Goal: Navigation & Orientation: Understand site structure

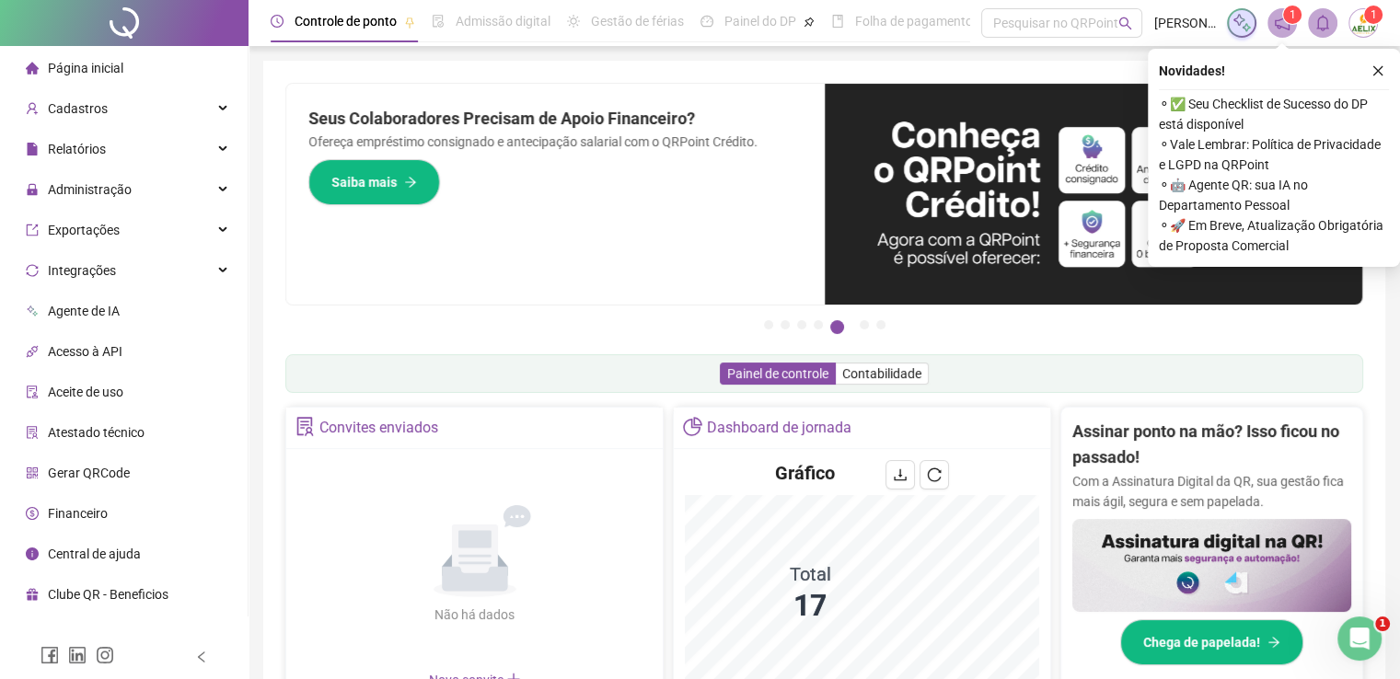
click at [168, 71] on li "Página inicial" at bounding box center [124, 68] width 240 height 37
click at [1382, 71] on icon "close" at bounding box center [1378, 70] width 13 height 13
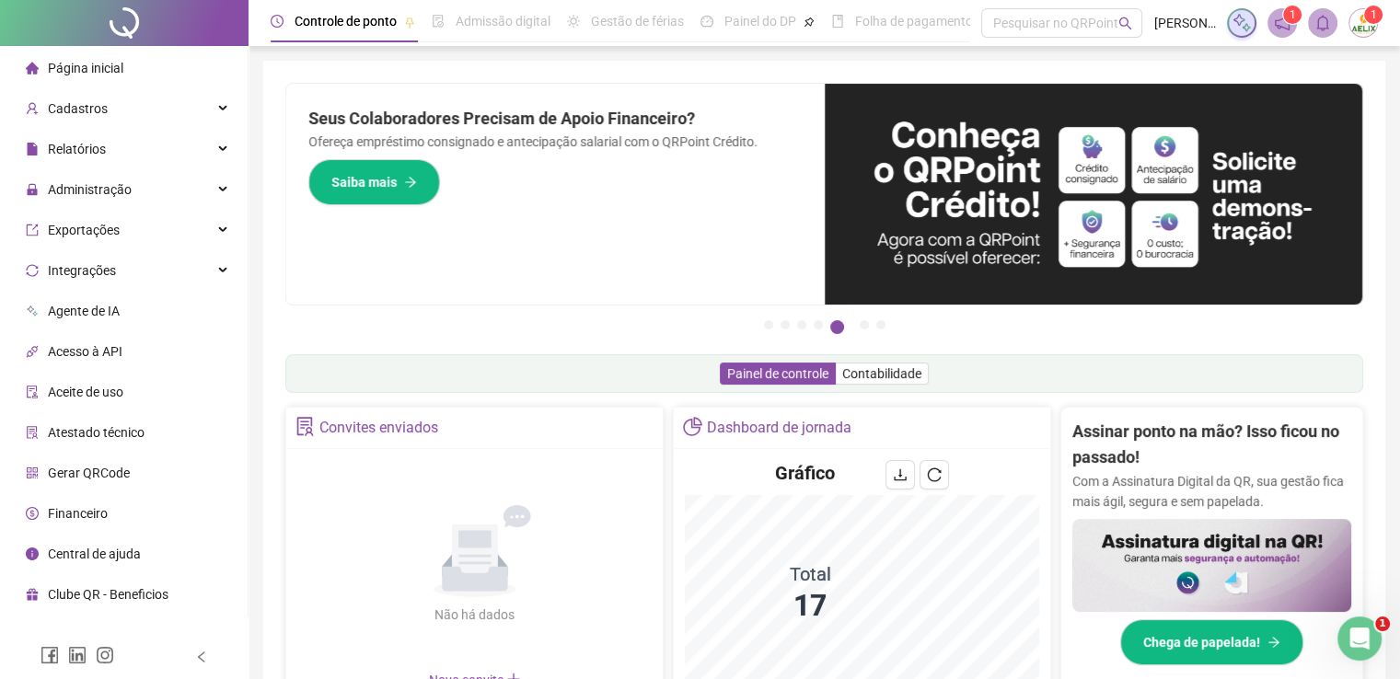
click at [122, 70] on span "Página inicial" at bounding box center [85, 68] width 75 height 15
click at [169, 118] on div "Cadastros" at bounding box center [124, 108] width 240 height 37
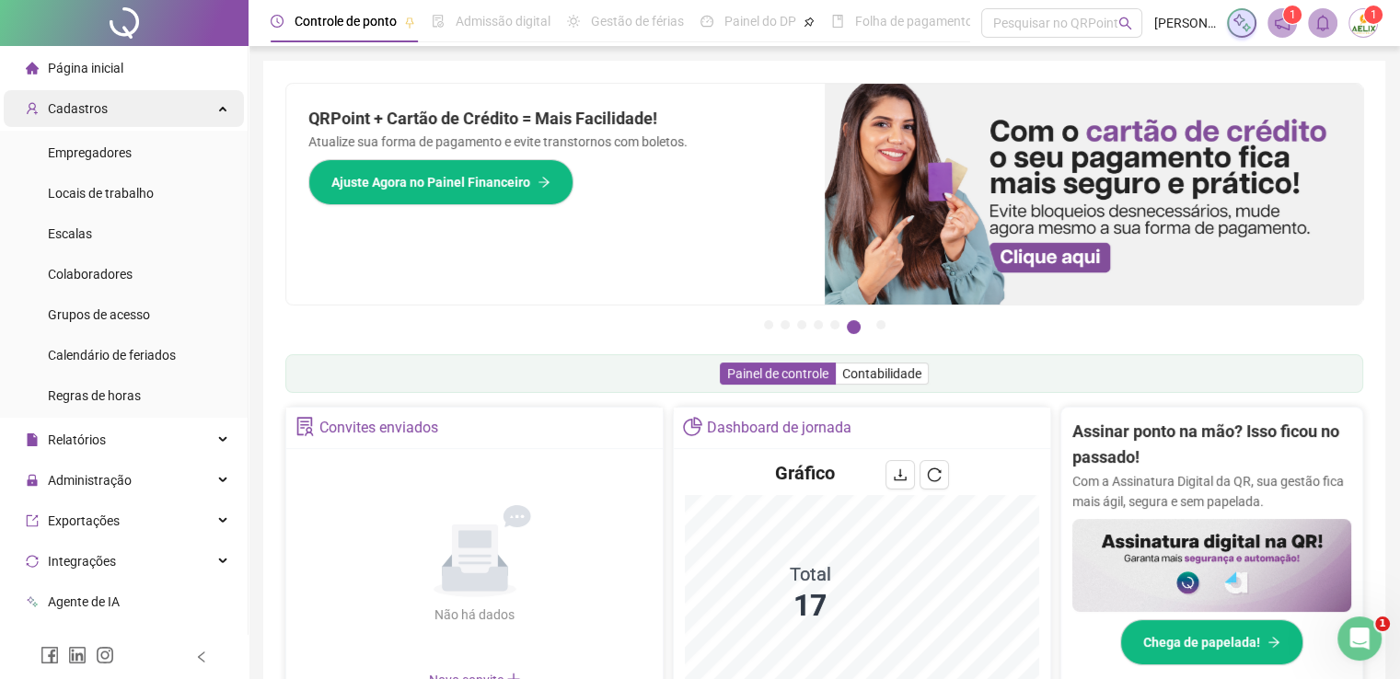
click at [147, 108] on div "Cadastros" at bounding box center [124, 108] width 240 height 37
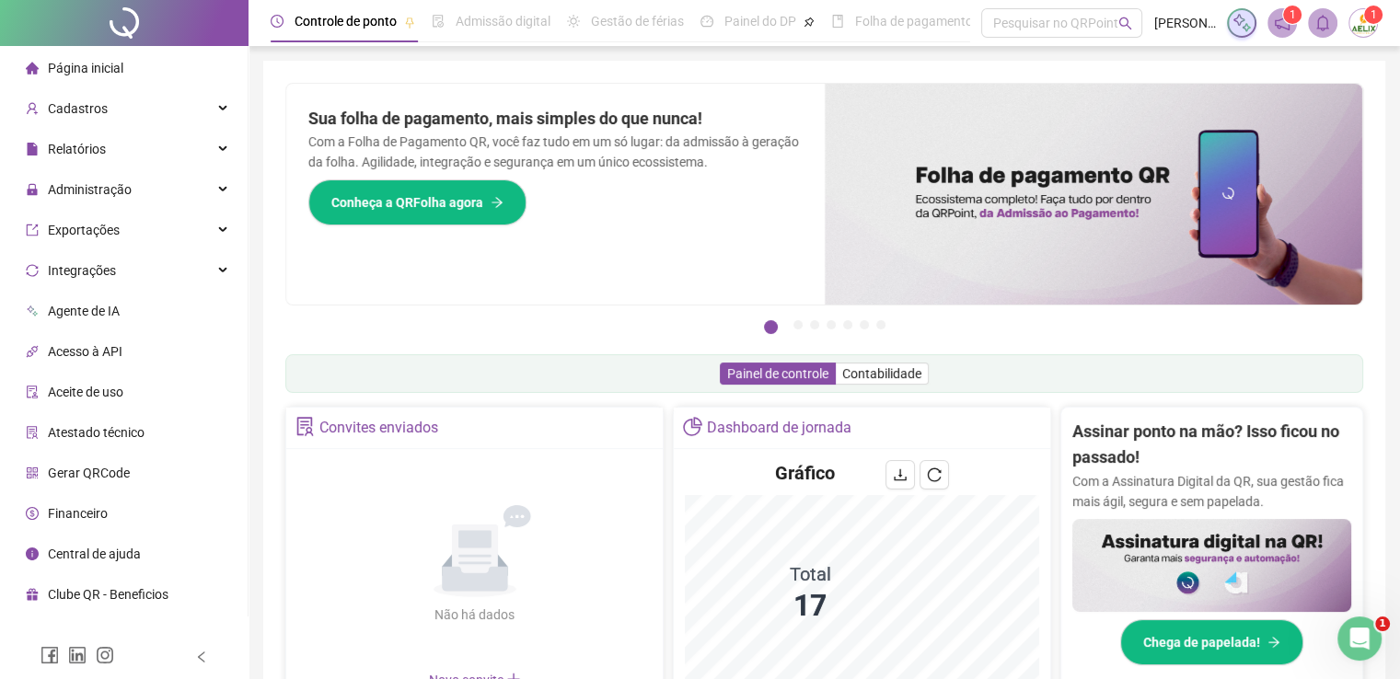
click at [100, 65] on span "Página inicial" at bounding box center [85, 68] width 75 height 15
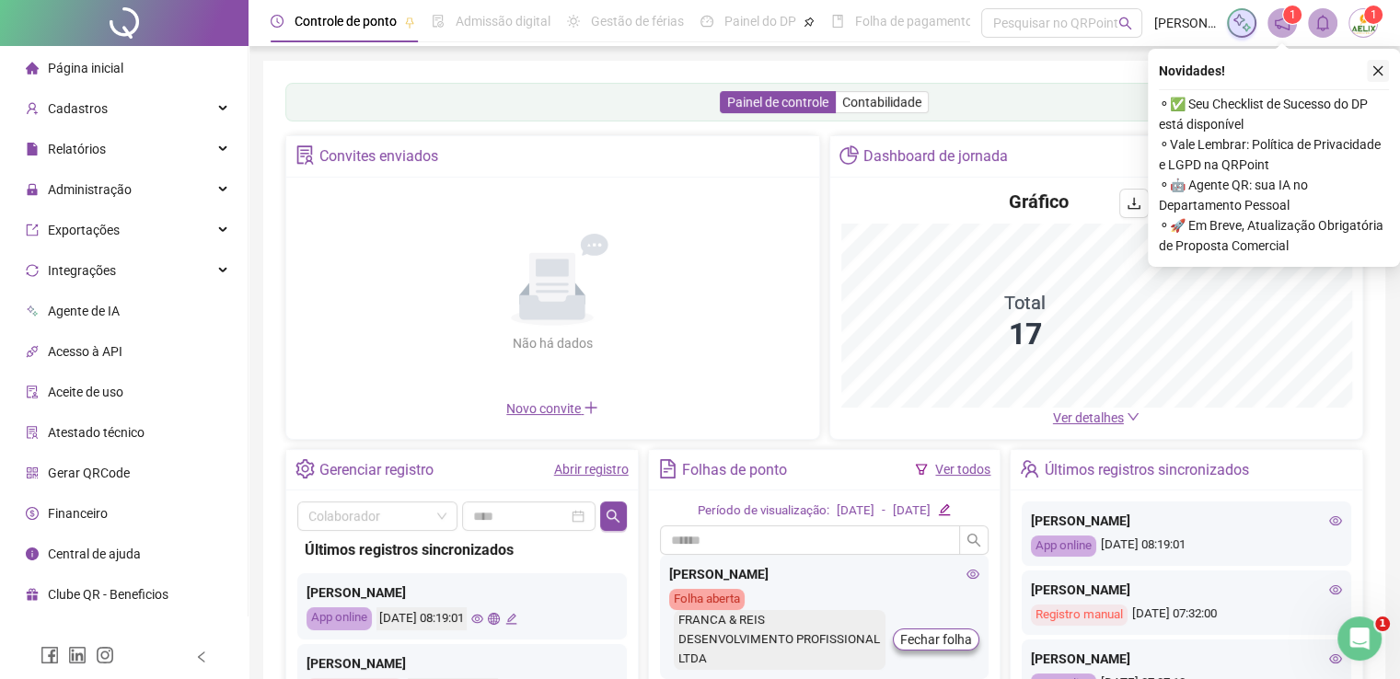
click at [1383, 71] on icon "close" at bounding box center [1378, 70] width 13 height 13
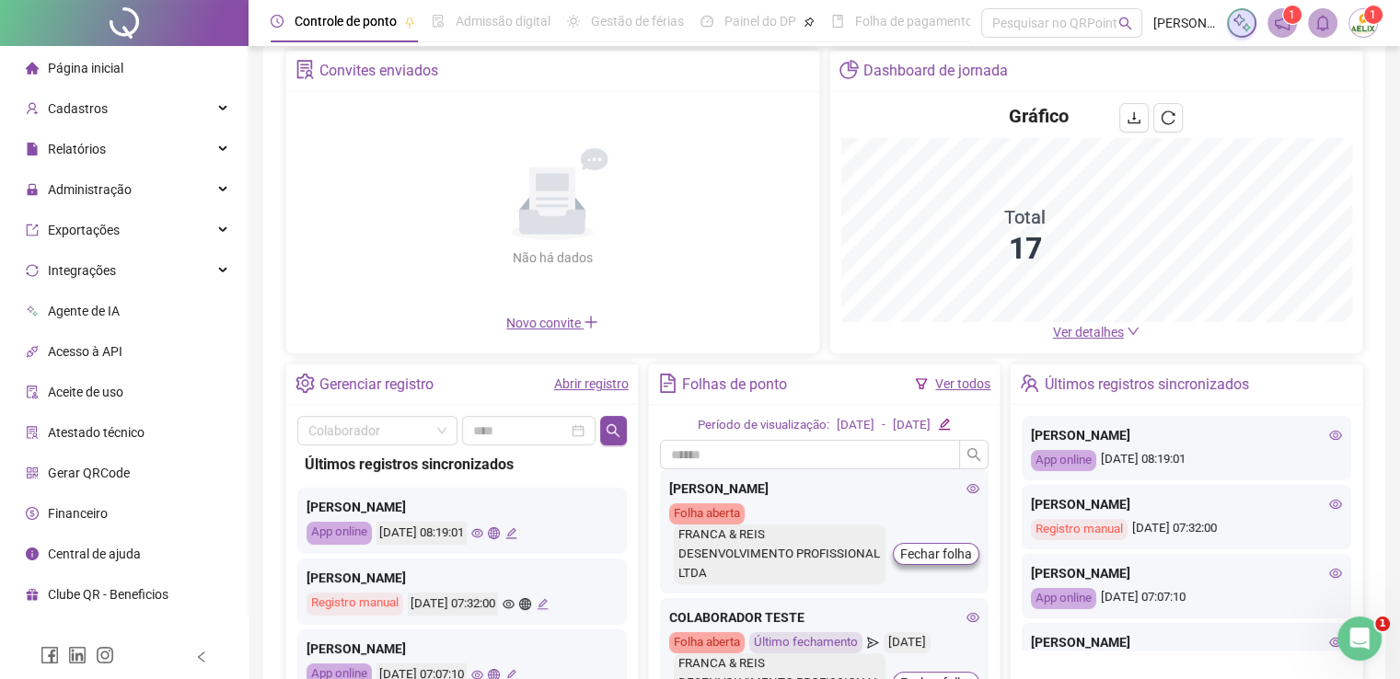
scroll to position [184, 0]
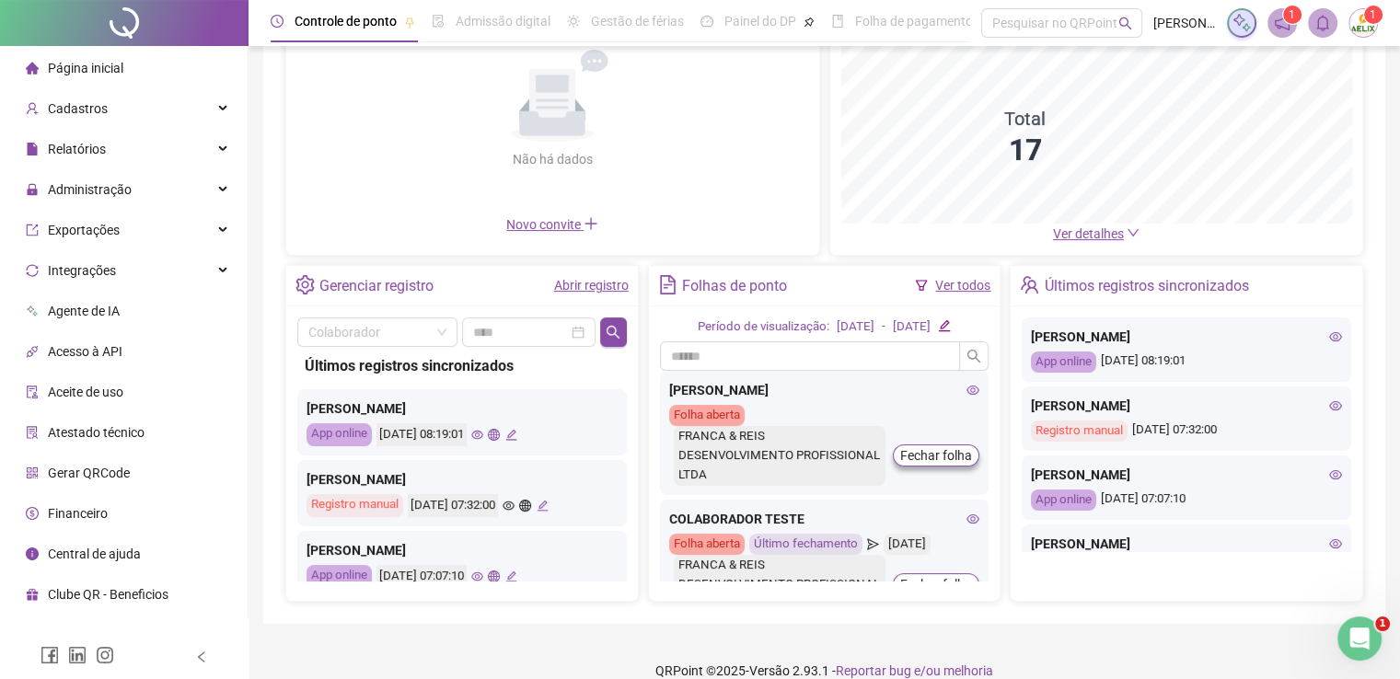
click at [483, 435] on icon "eye" at bounding box center [477, 435] width 12 height 12
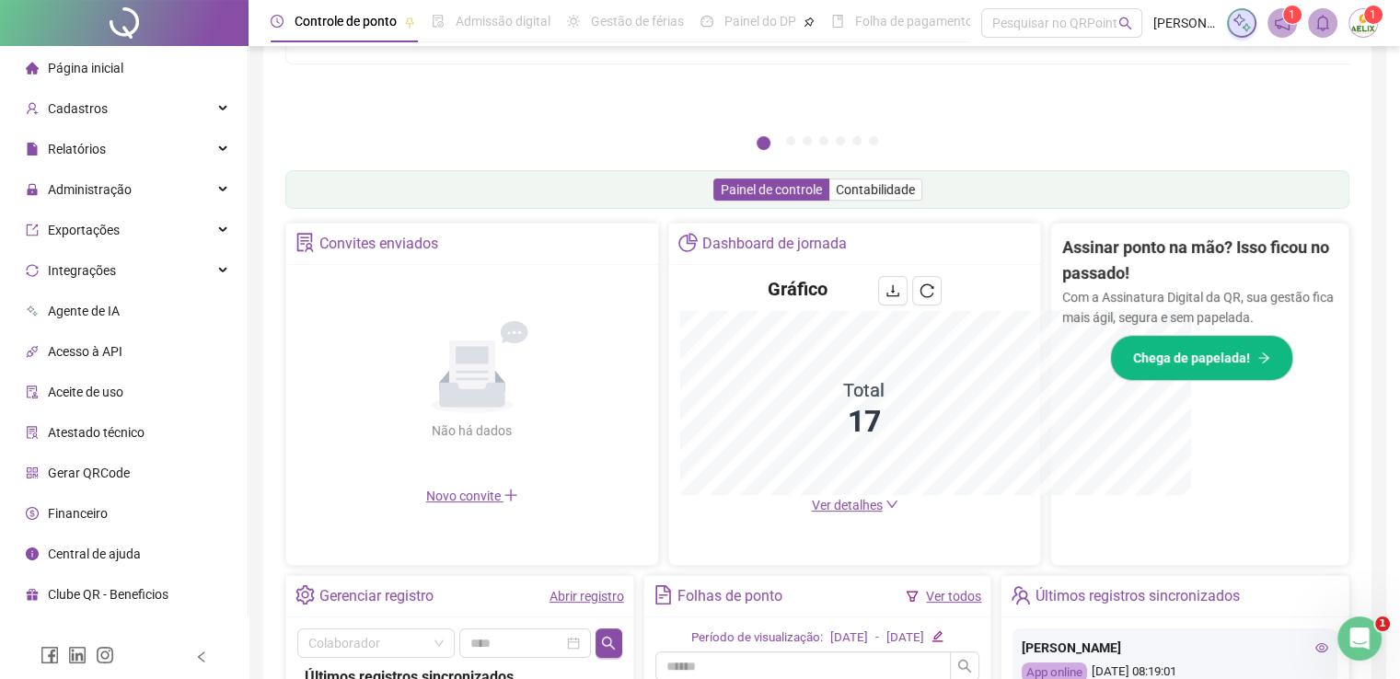
scroll to position [455, 0]
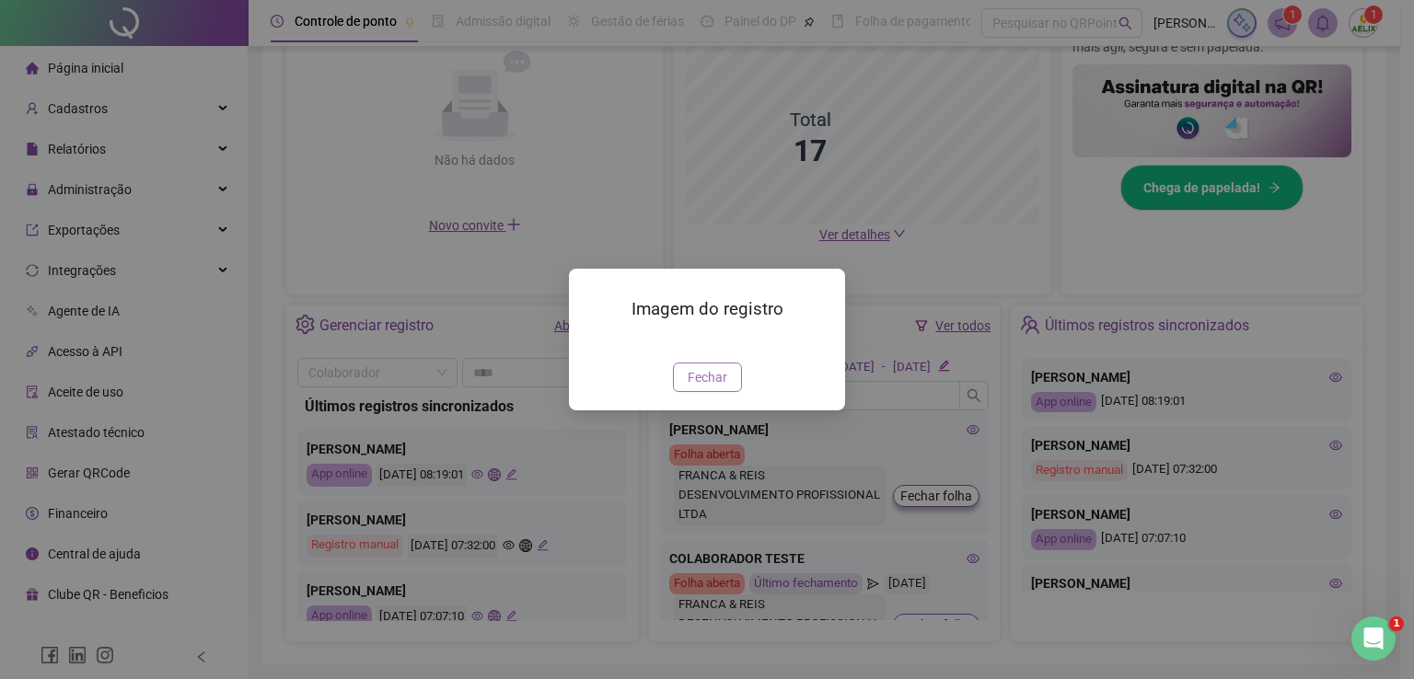
click at [713, 388] on span "Fechar" at bounding box center [708, 377] width 40 height 20
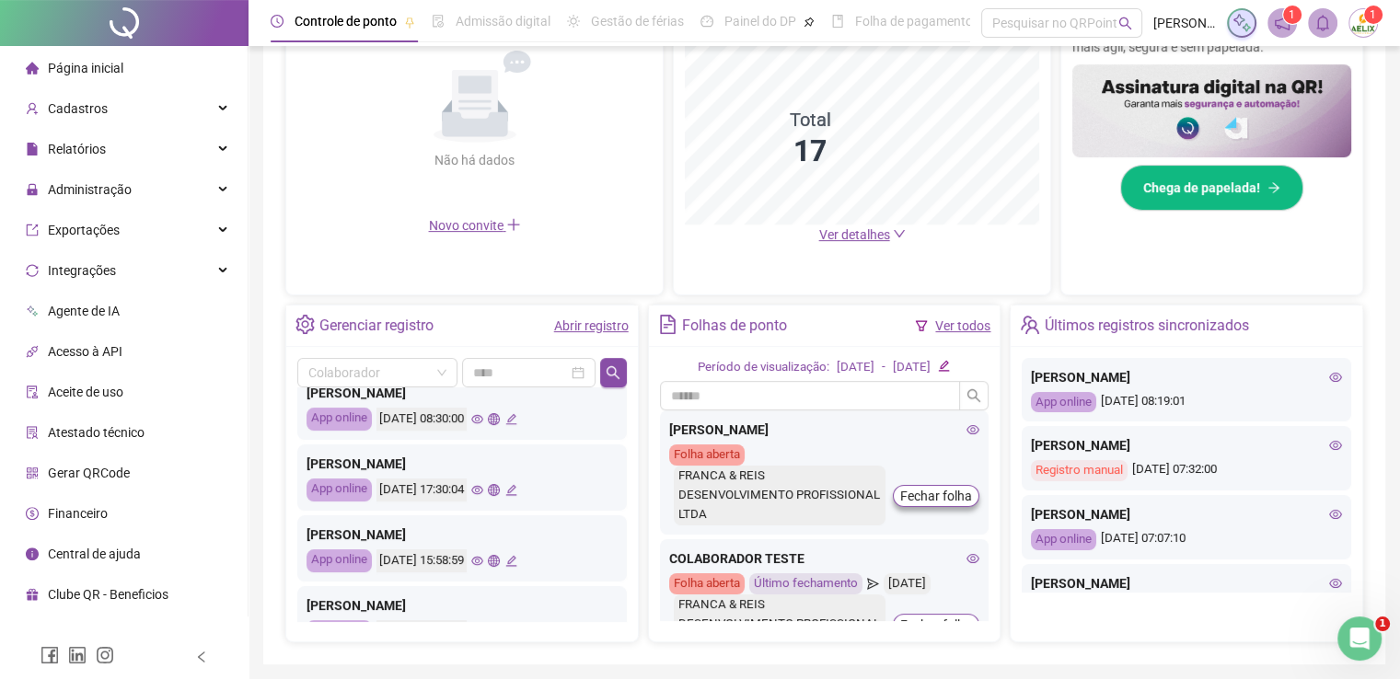
scroll to position [552, 0]
